Goal: Task Accomplishment & Management: Manage account settings

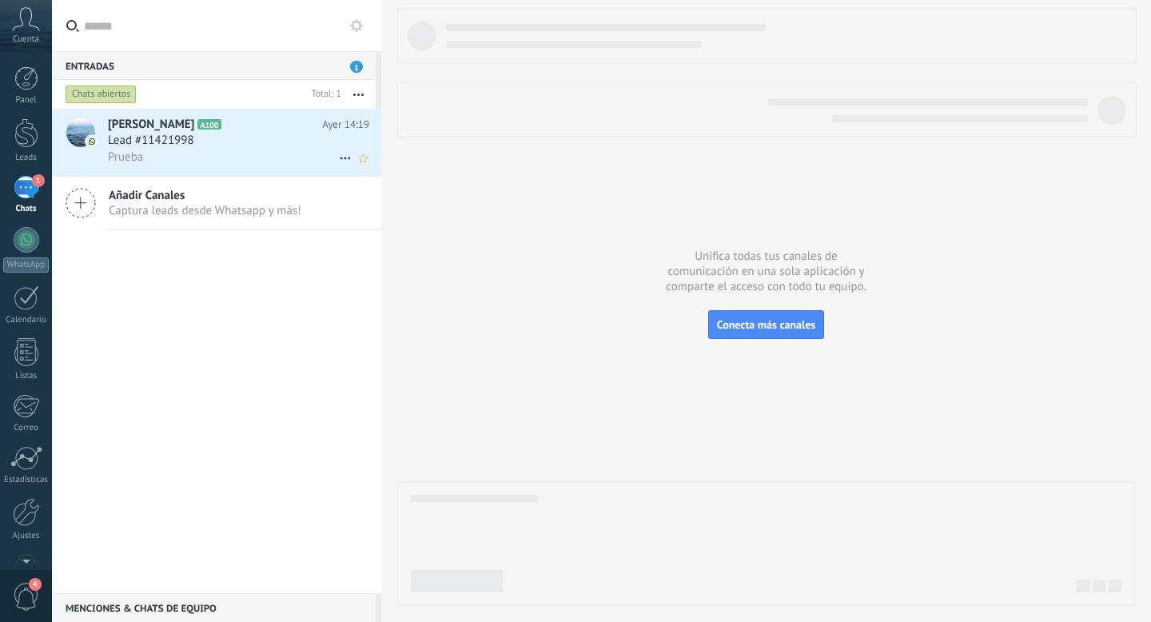
click at [173, 163] on div "Prueba" at bounding box center [238, 157] width 261 height 17
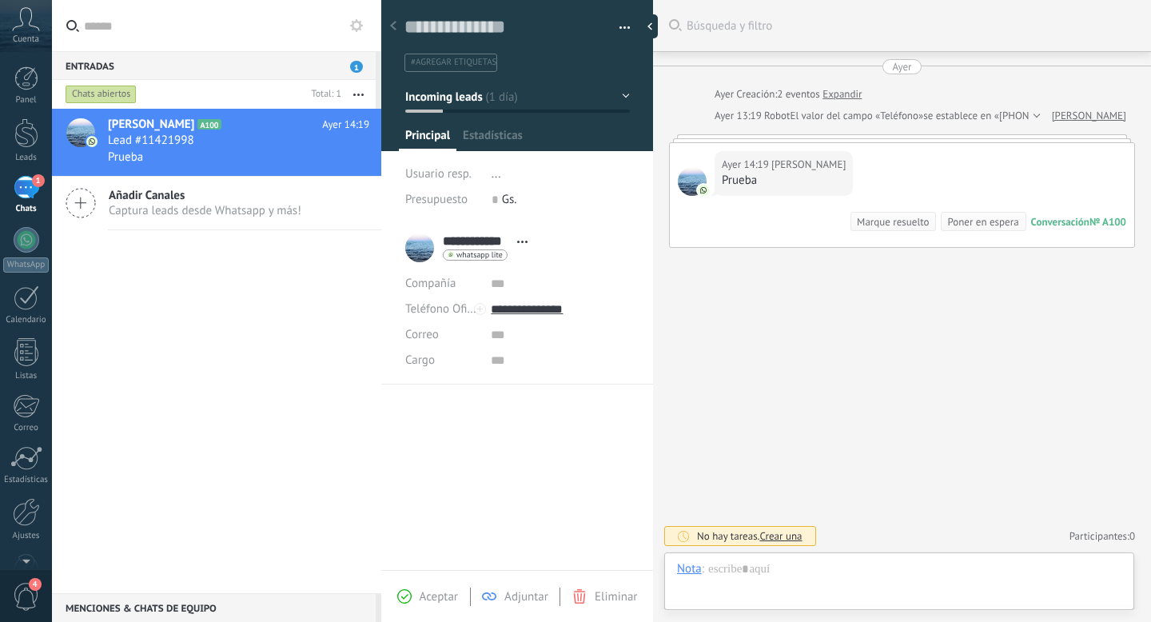
scroll to position [24, 0]
click at [836, 570] on div at bounding box center [899, 585] width 445 height 48
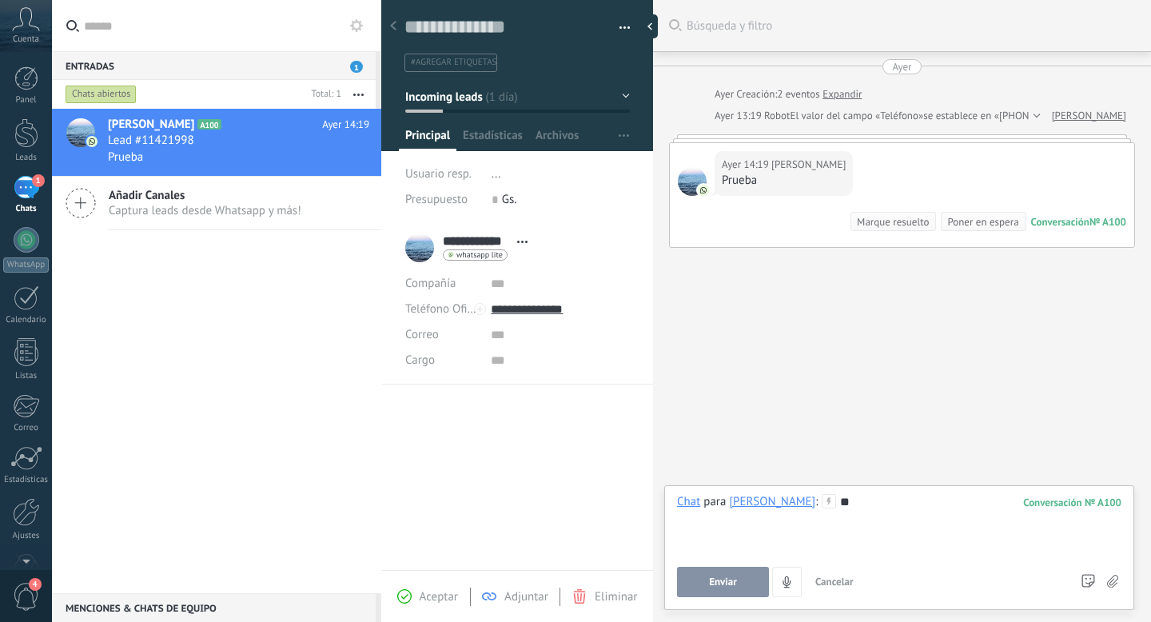
click at [730, 593] on button "Enviar" at bounding box center [723, 582] width 92 height 30
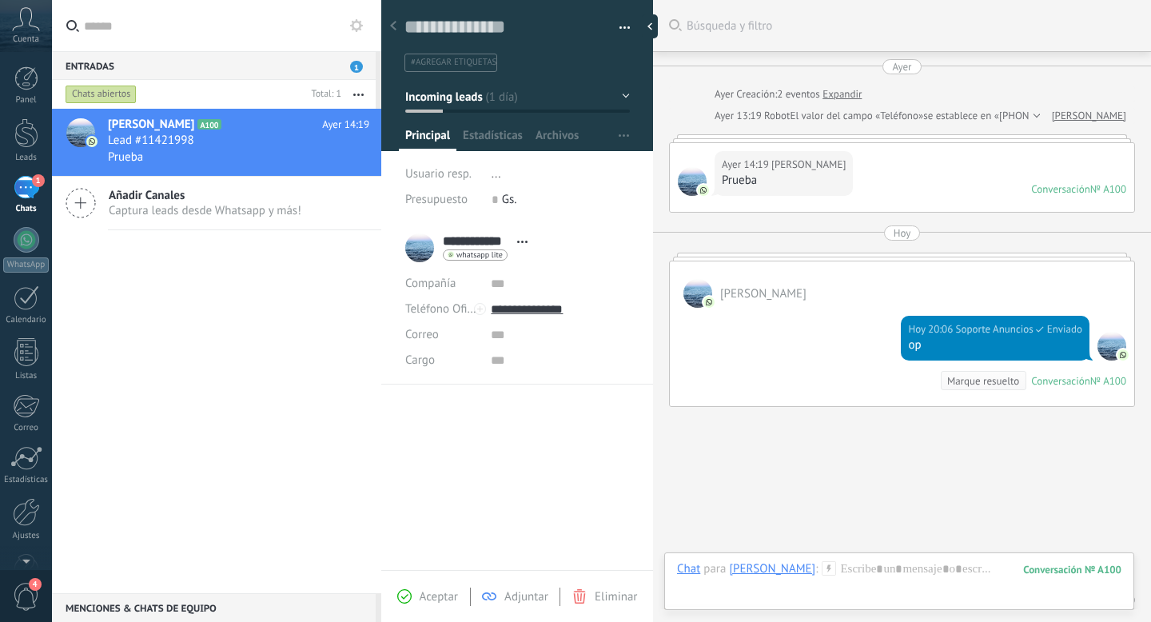
scroll to position [63, 0]
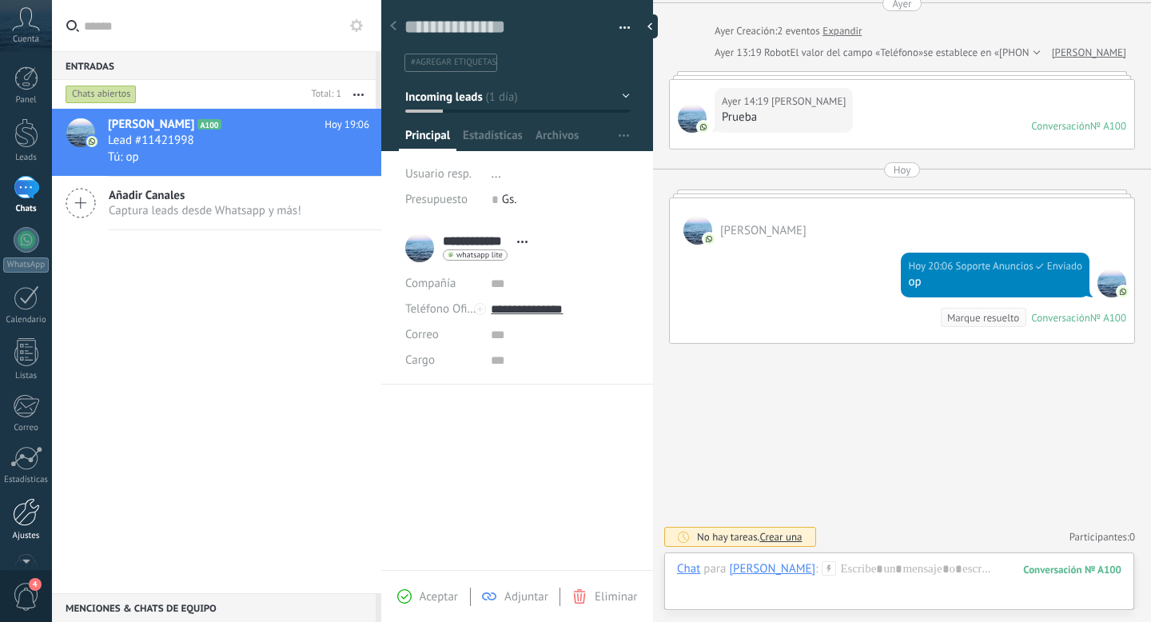
click at [22, 509] on div at bounding box center [26, 512] width 27 height 28
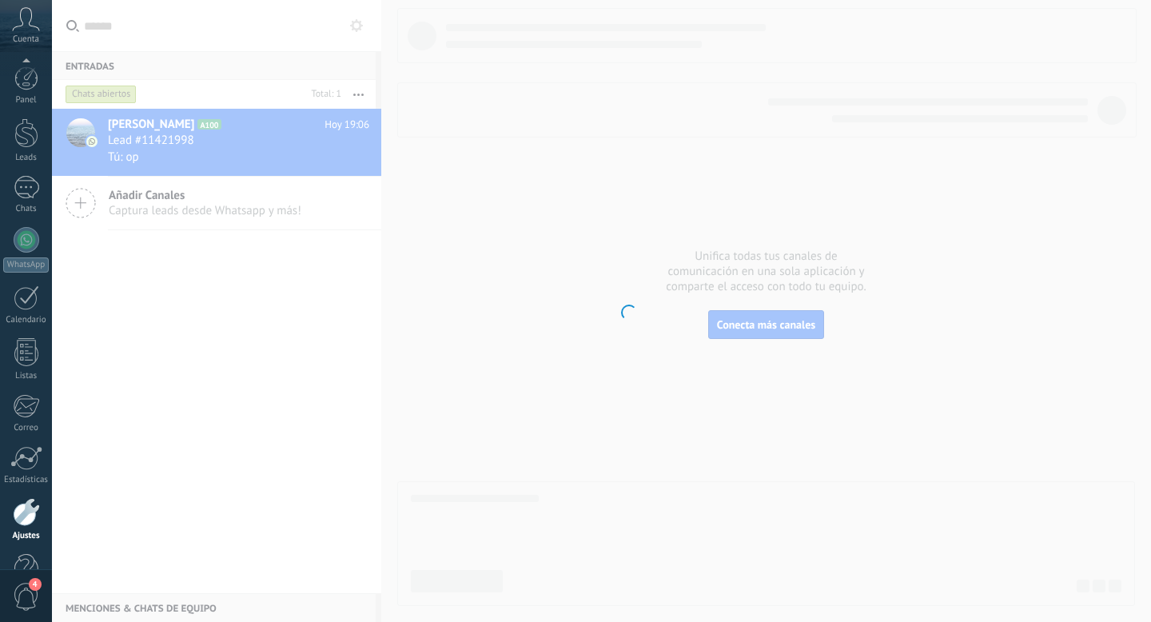
scroll to position [43, 0]
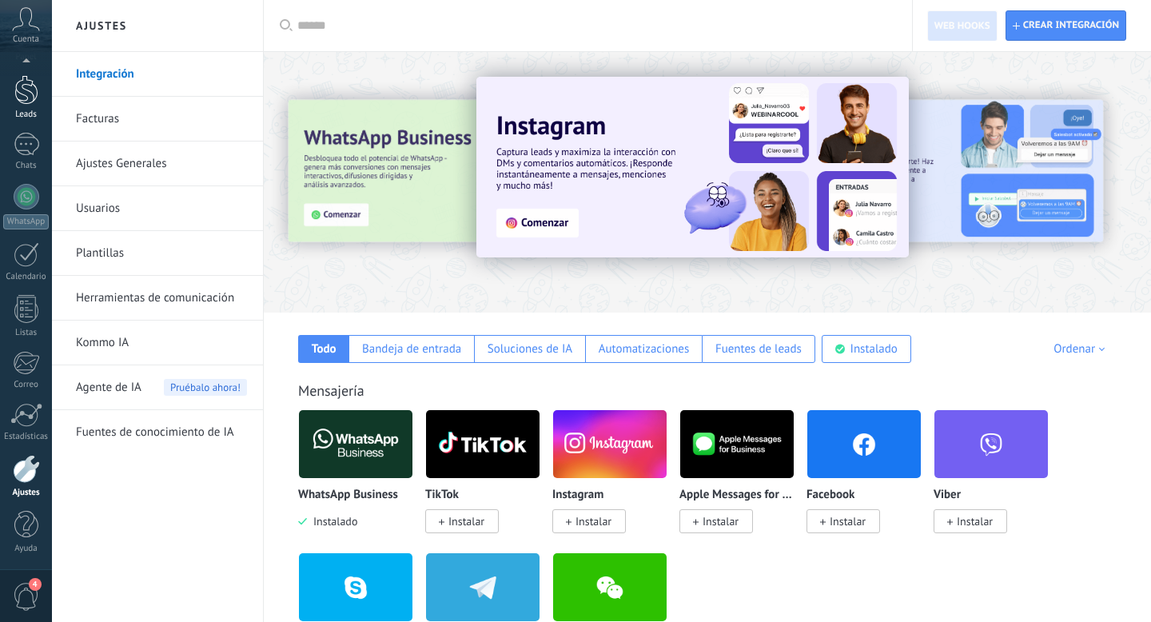
click at [18, 100] on div at bounding box center [26, 90] width 24 height 30
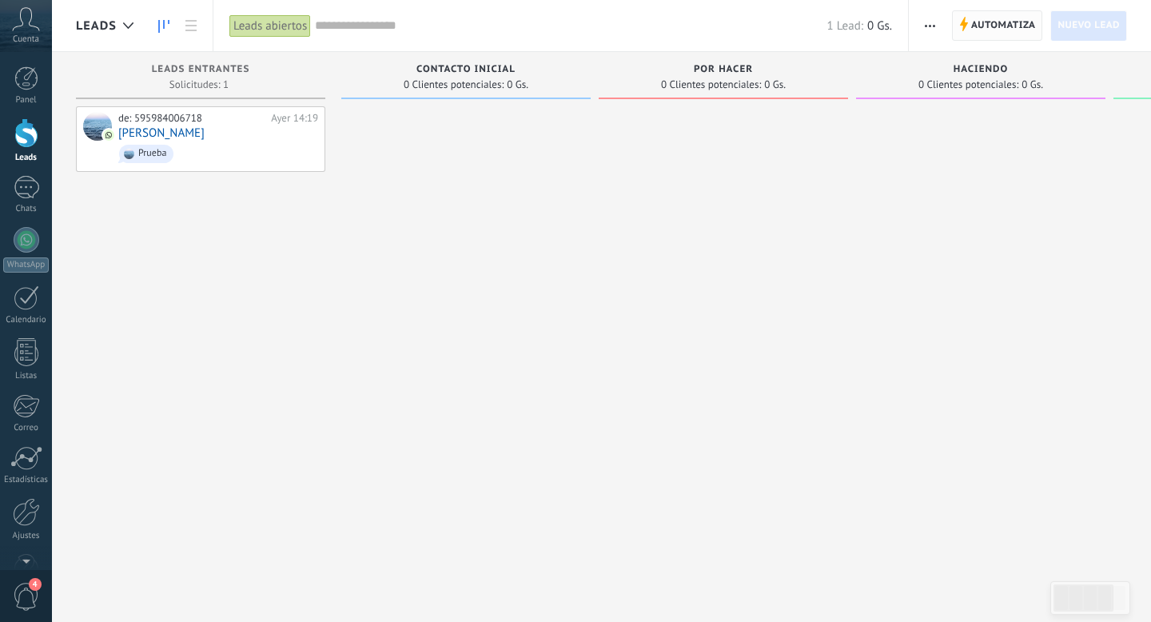
click at [999, 14] on span "Automatiza" at bounding box center [1004, 25] width 65 height 29
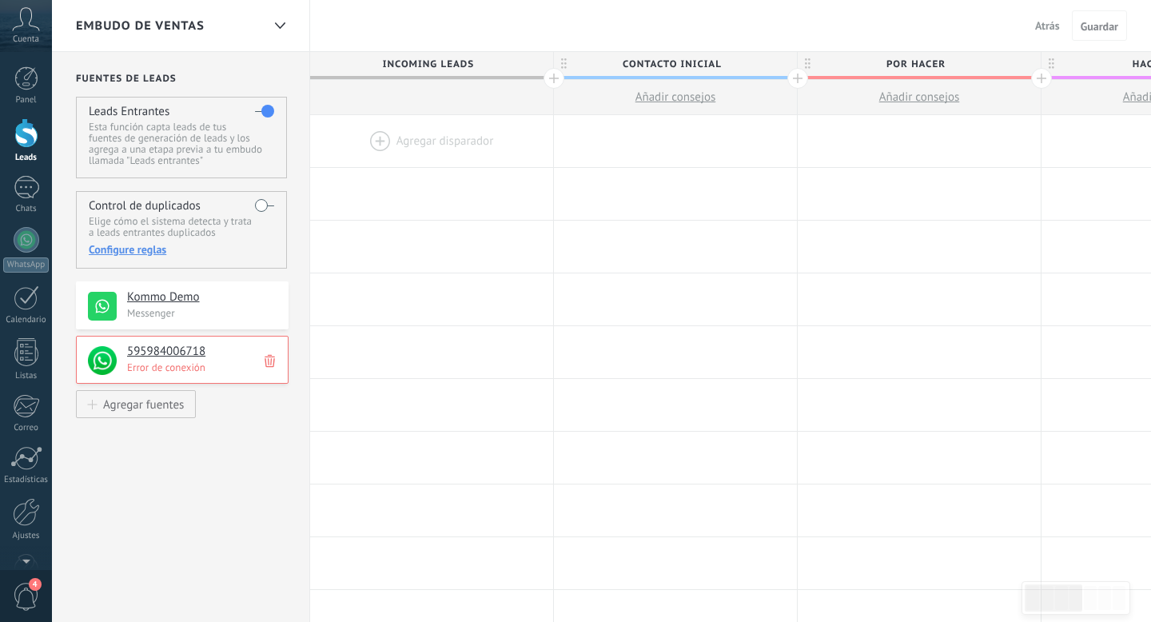
click at [174, 354] on h4 "595984006718" at bounding box center [202, 352] width 150 height 16
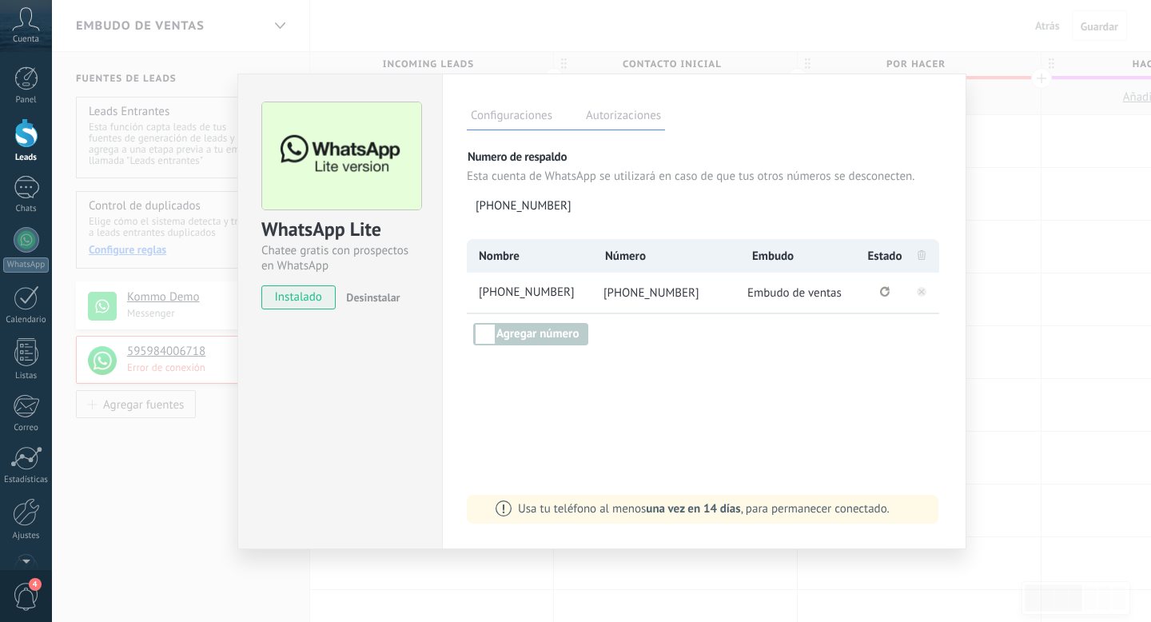
click at [989, 121] on div "WhatsApp Lite Chatee gratis con prospectos en WhatsApp instalado Desinstalar Co…" at bounding box center [602, 311] width 1100 height 622
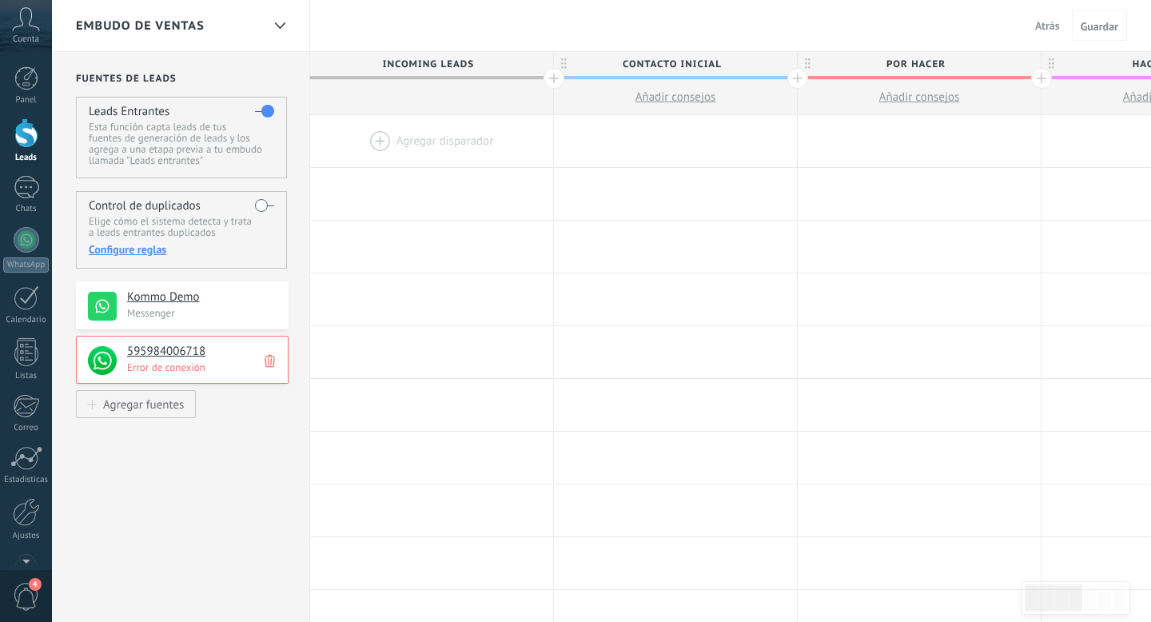
click at [194, 309] on p "Messenger" at bounding box center [203, 313] width 152 height 14
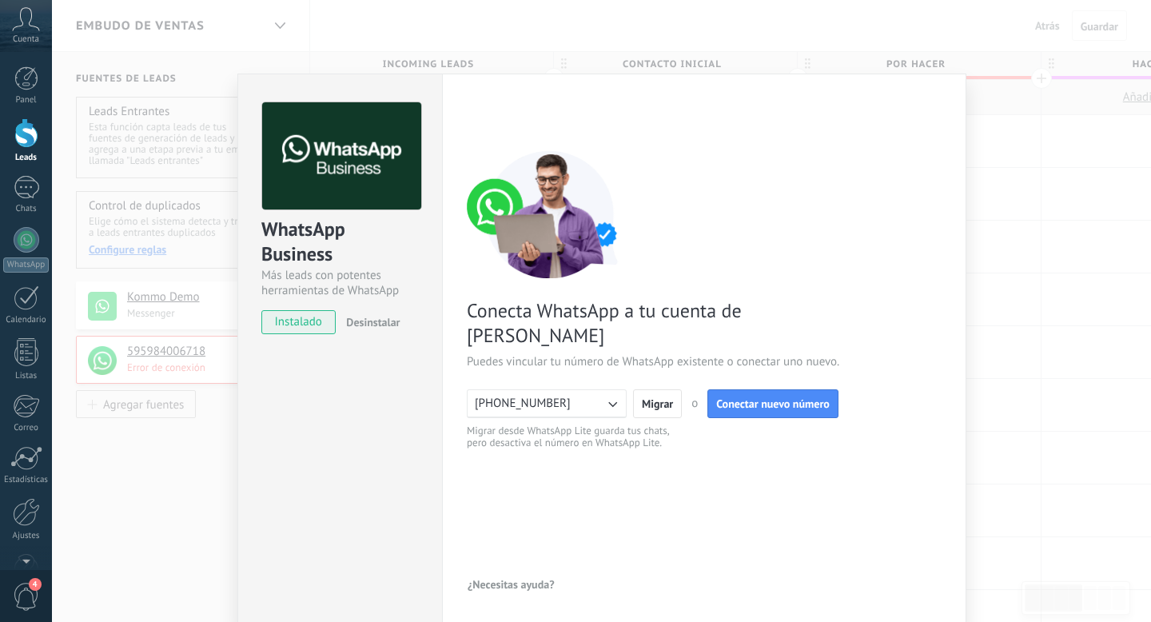
click at [150, 460] on div "WhatsApp Business Más leads con potentes herramientas de WhatsApp instalado Des…" at bounding box center [602, 311] width 1100 height 622
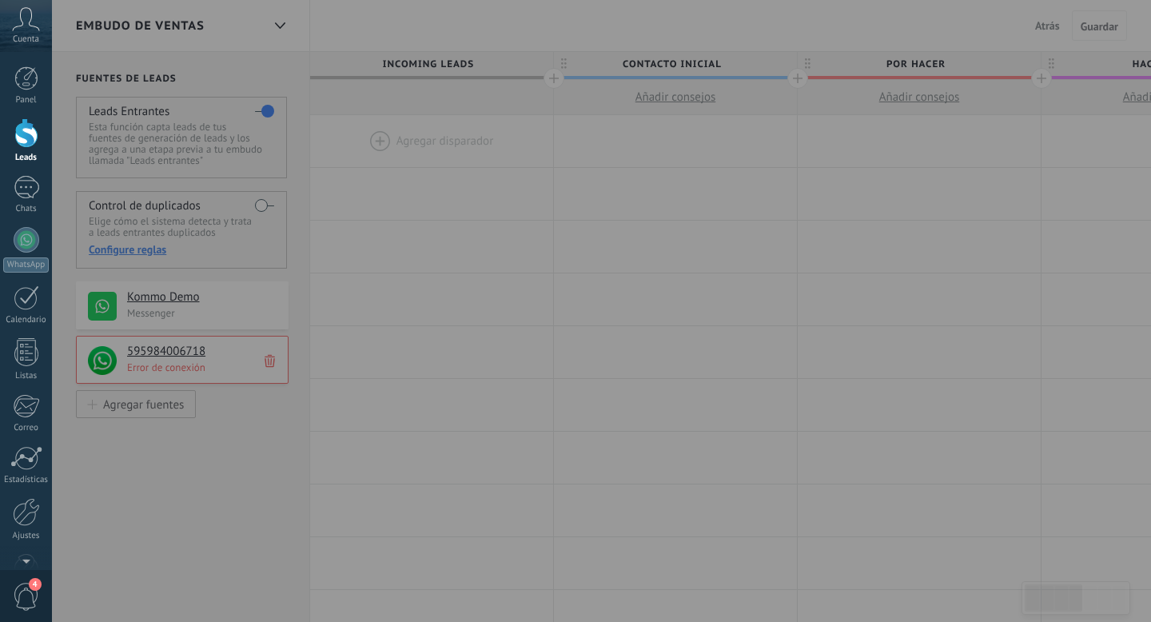
click at [29, 130] on div at bounding box center [26, 133] width 24 height 30
